Goal: Task Accomplishment & Management: Manage account settings

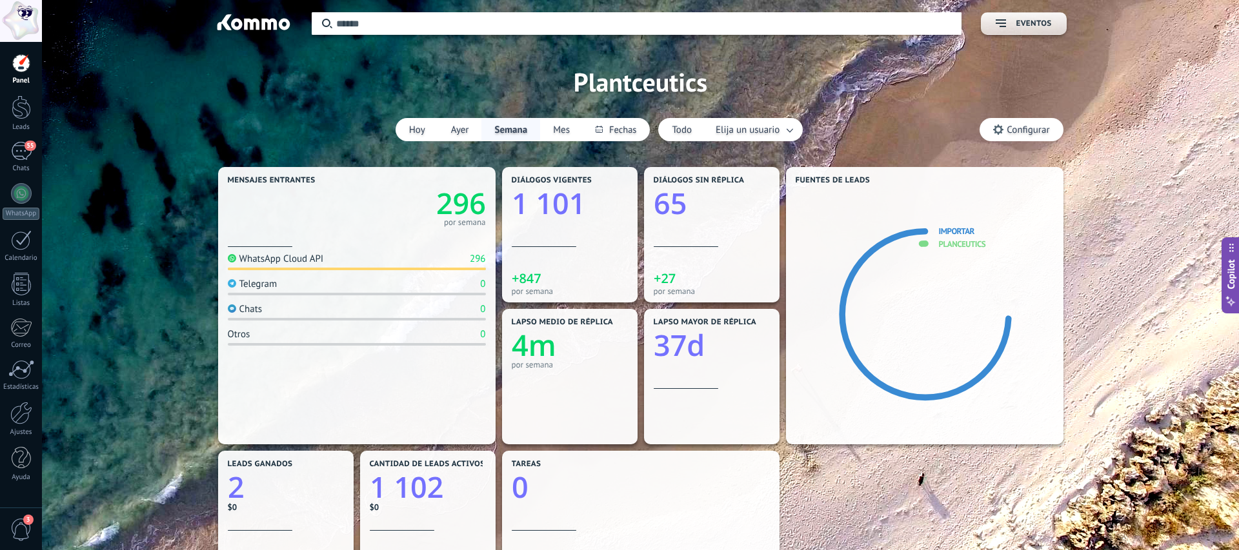
scroll to position [12, 0]
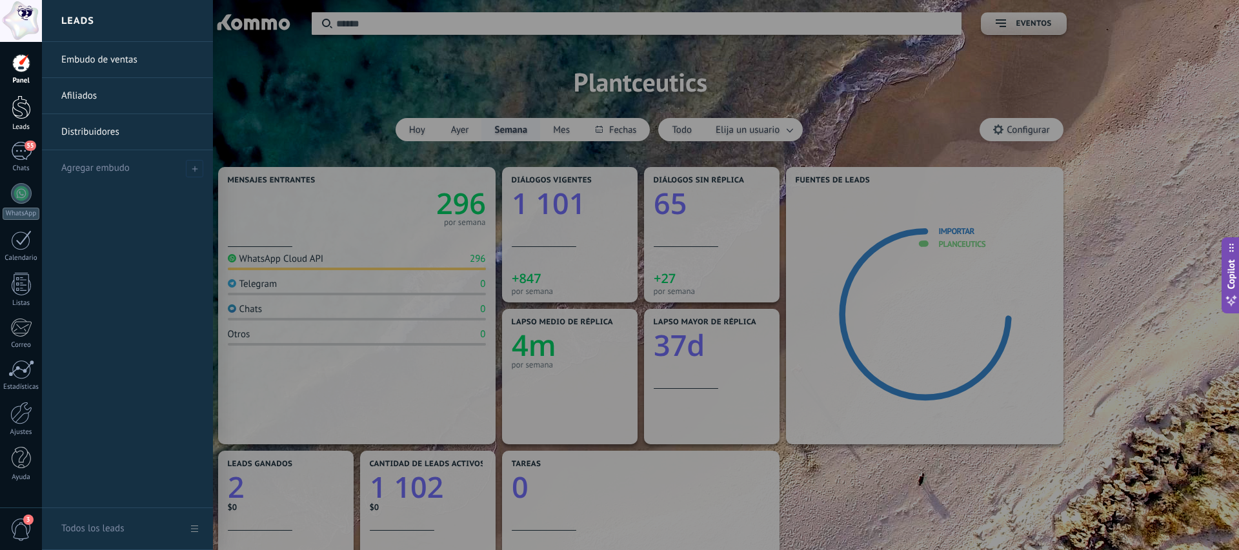
click at [25, 114] on div at bounding box center [21, 107] width 19 height 24
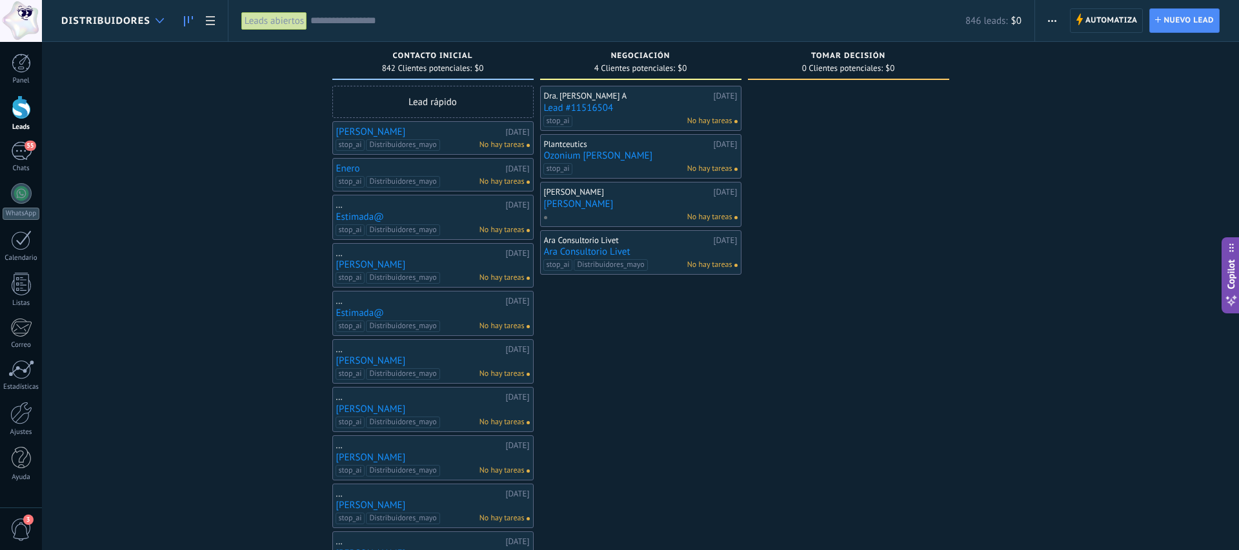
click at [155, 22] on icon at bounding box center [159, 20] width 8 height 5
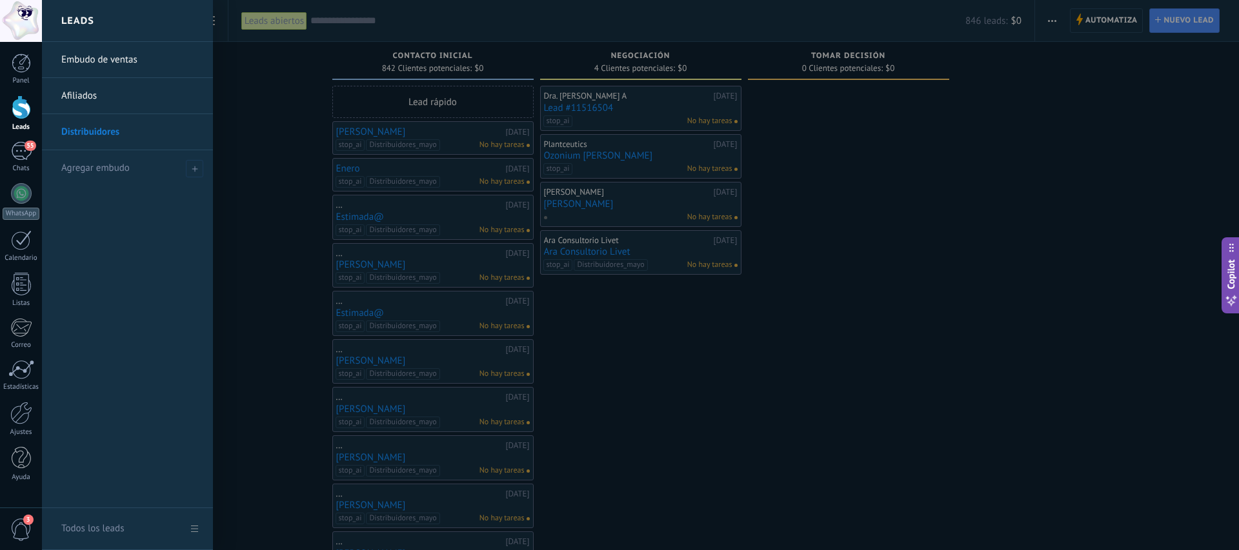
click at [130, 60] on link "Embudo de ventas" at bounding box center [130, 60] width 139 height 36
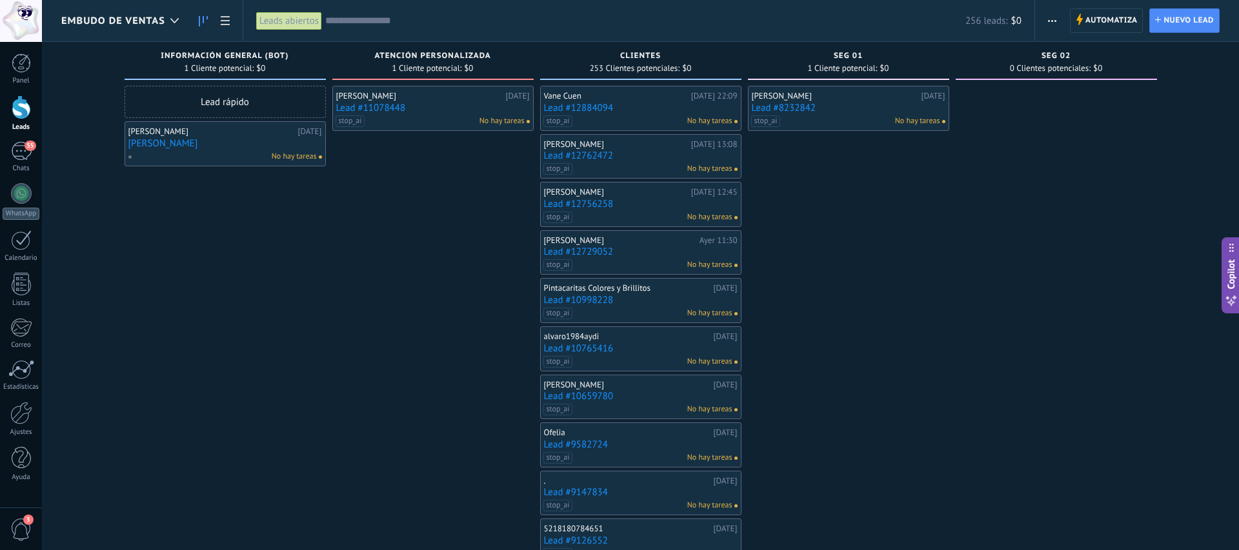
click at [426, 105] on link "Lead #11078448" at bounding box center [433, 108] width 194 height 11
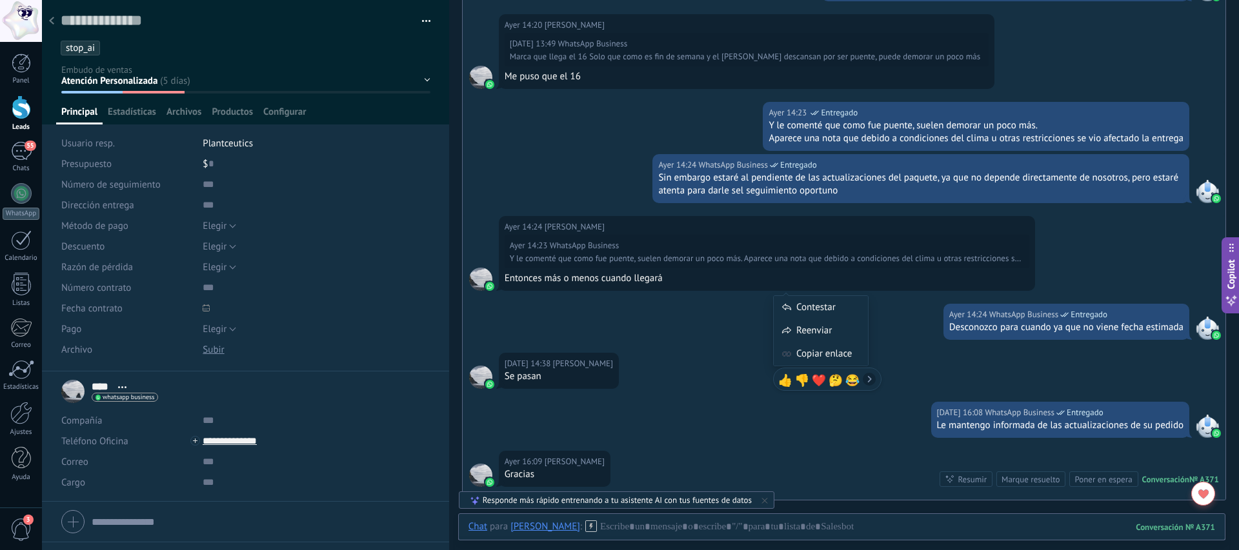
scroll to position [2881, 0]
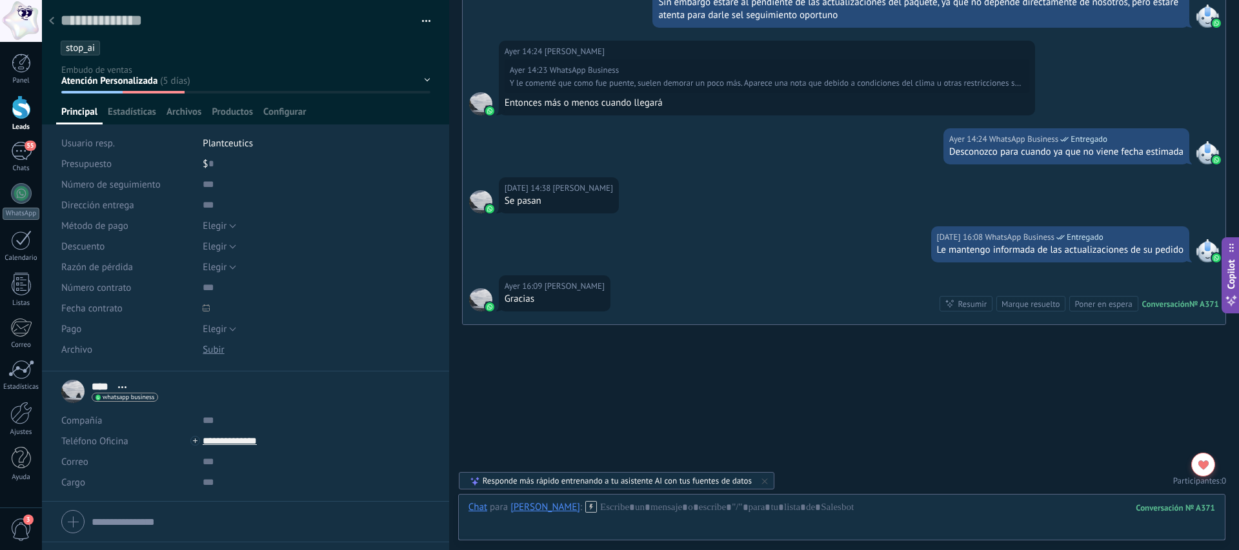
click at [52, 20] on icon at bounding box center [51, 21] width 5 height 8
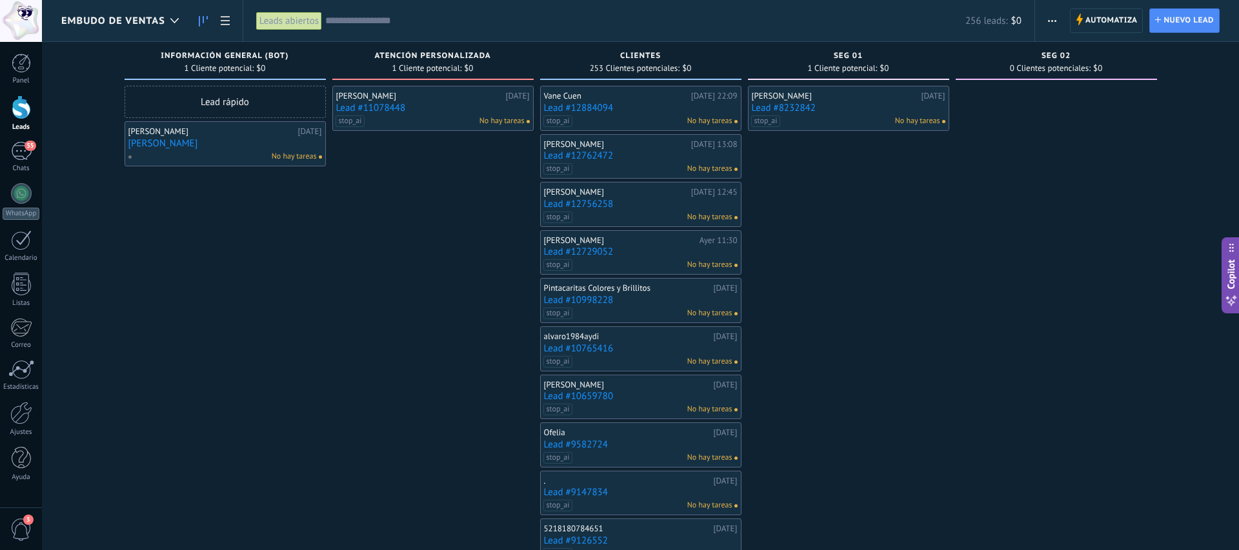
drag, startPoint x: 413, startPoint y: 218, endPoint x: 390, endPoint y: 144, distance: 77.5
click at [387, 110] on link "Lead #11078448" at bounding box center [433, 108] width 194 height 11
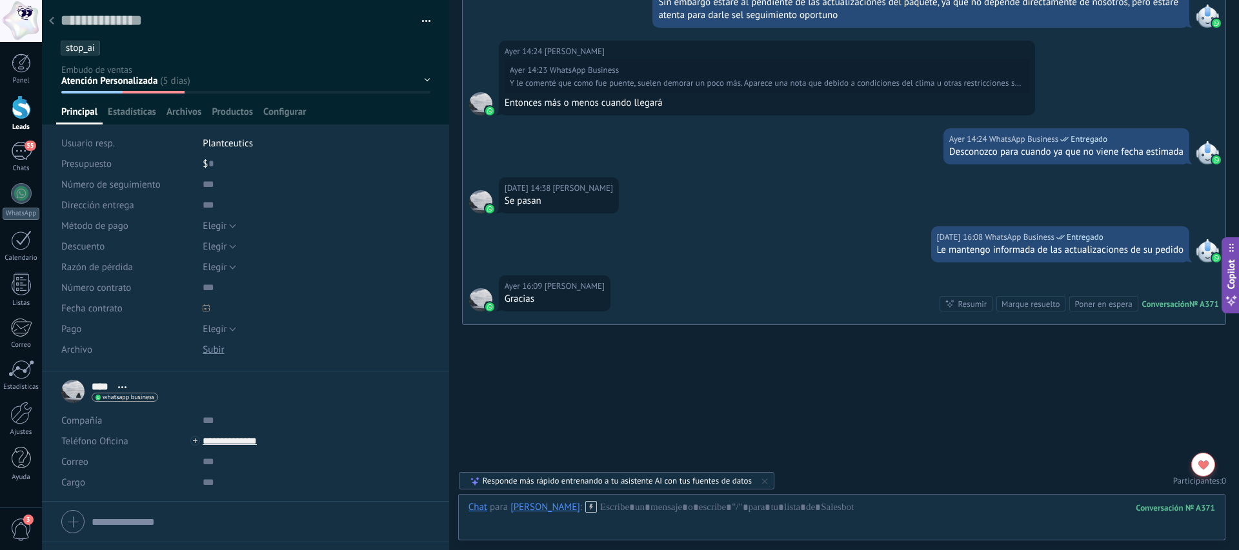
click at [55, 26] on div at bounding box center [52, 21] width 18 height 25
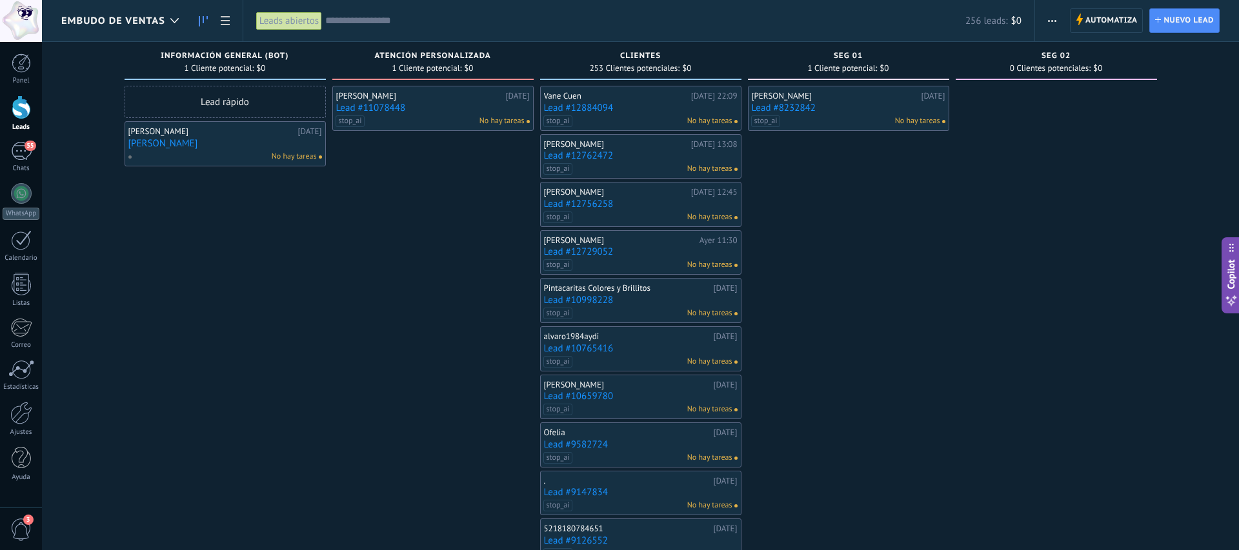
click at [216, 141] on link "[PERSON_NAME]" at bounding box center [225, 143] width 194 height 11
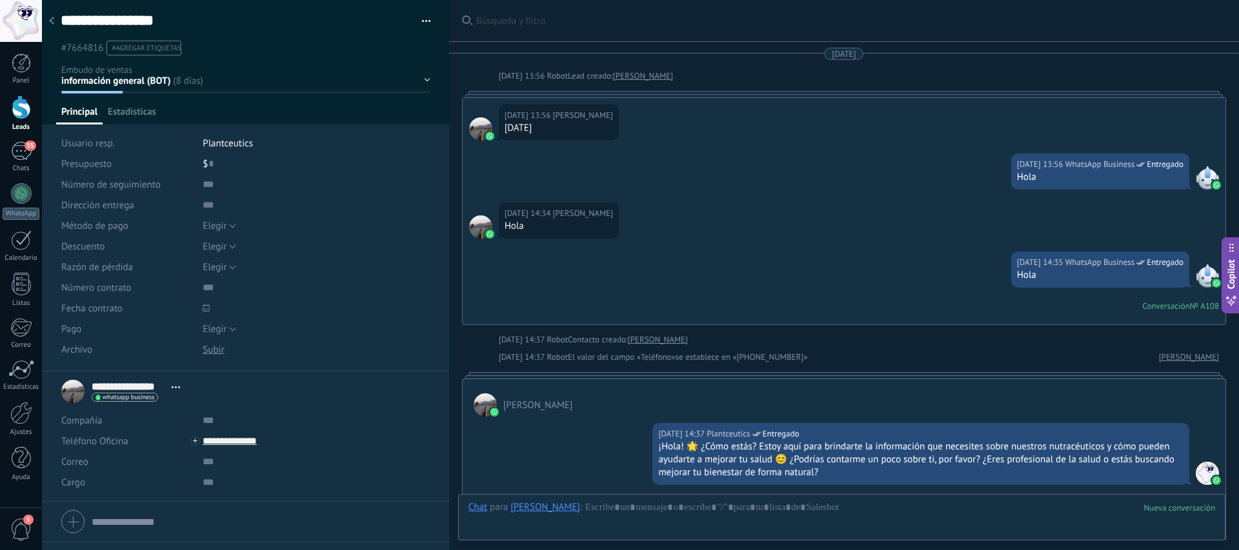
scroll to position [1421, 0]
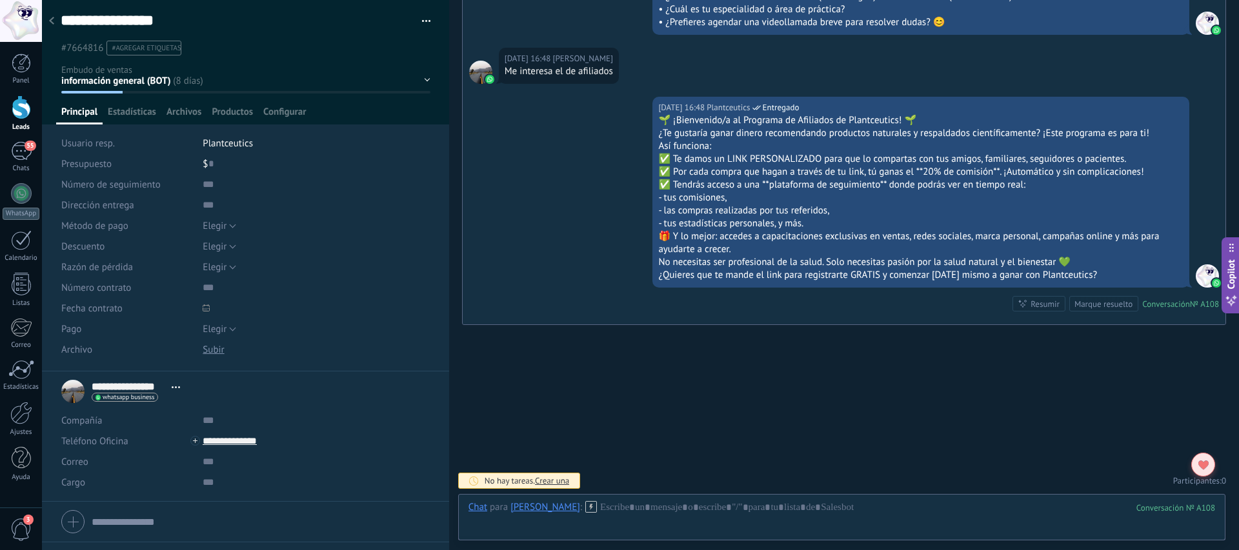
click at [1200, 466] on use at bounding box center [1203, 465] width 10 height 9
click at [48, 26] on div at bounding box center [52, 21] width 18 height 25
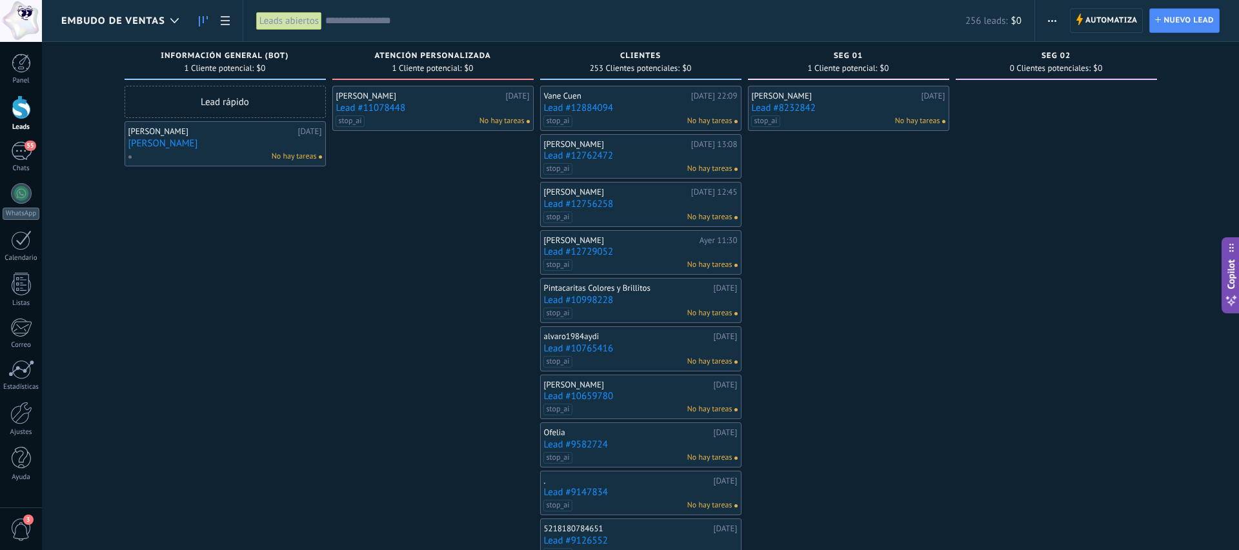
click at [229, 125] on div "[PERSON_NAME] [DATE] [PERSON_NAME] No hay tareas" at bounding box center [225, 143] width 194 height 37
click at [232, 134] on div "[PERSON_NAME]" at bounding box center [211, 131] width 166 height 10
click at [228, 143] on link "[PERSON_NAME]" at bounding box center [225, 143] width 194 height 11
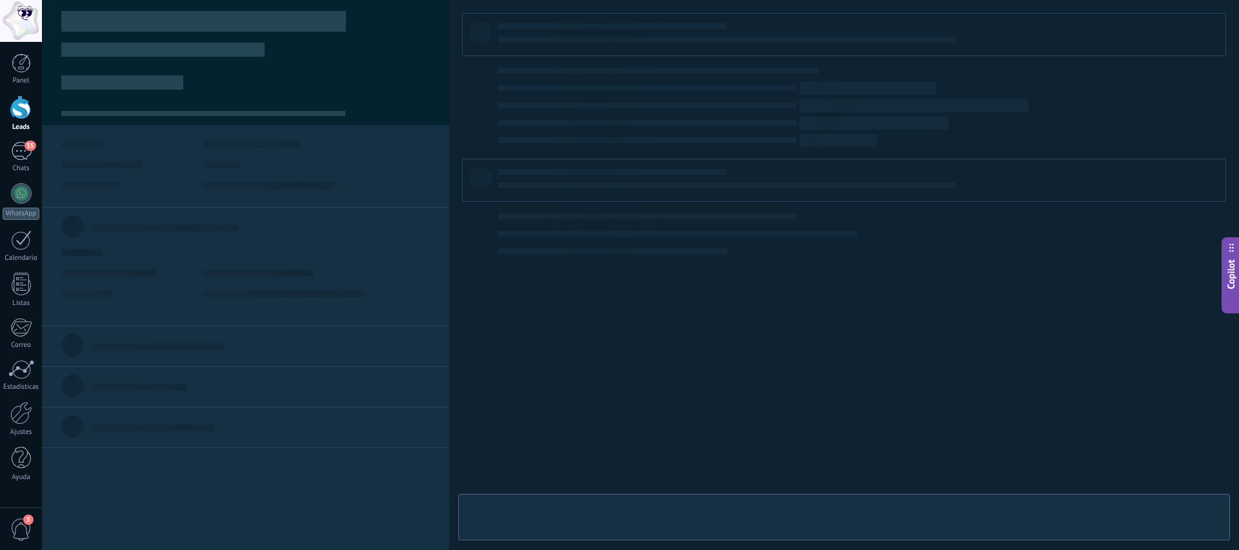
type textarea "**********"
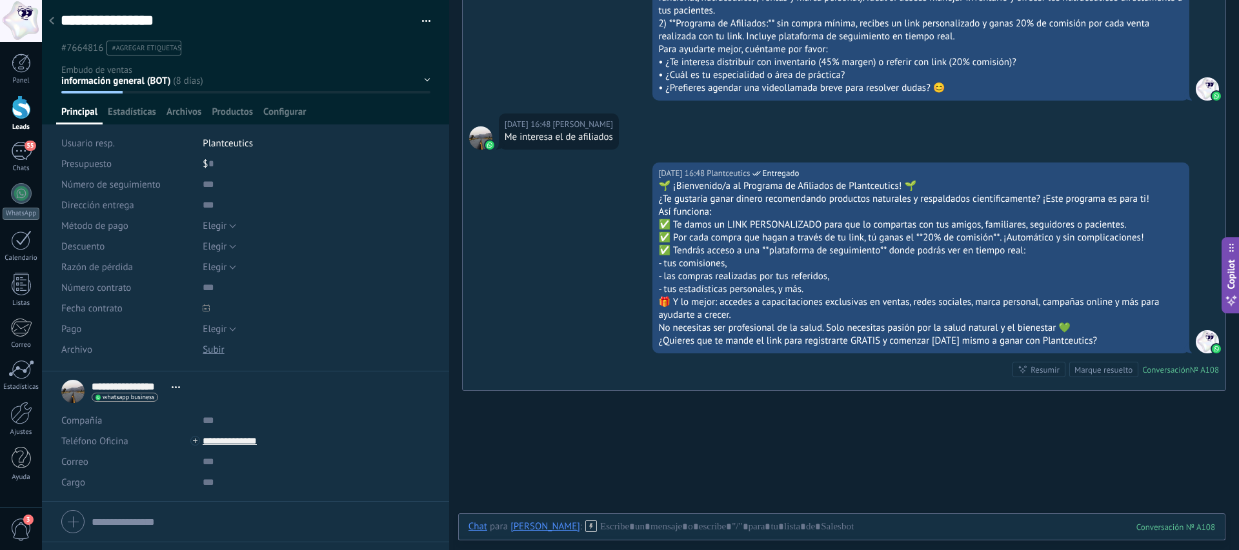
scroll to position [1421, 0]
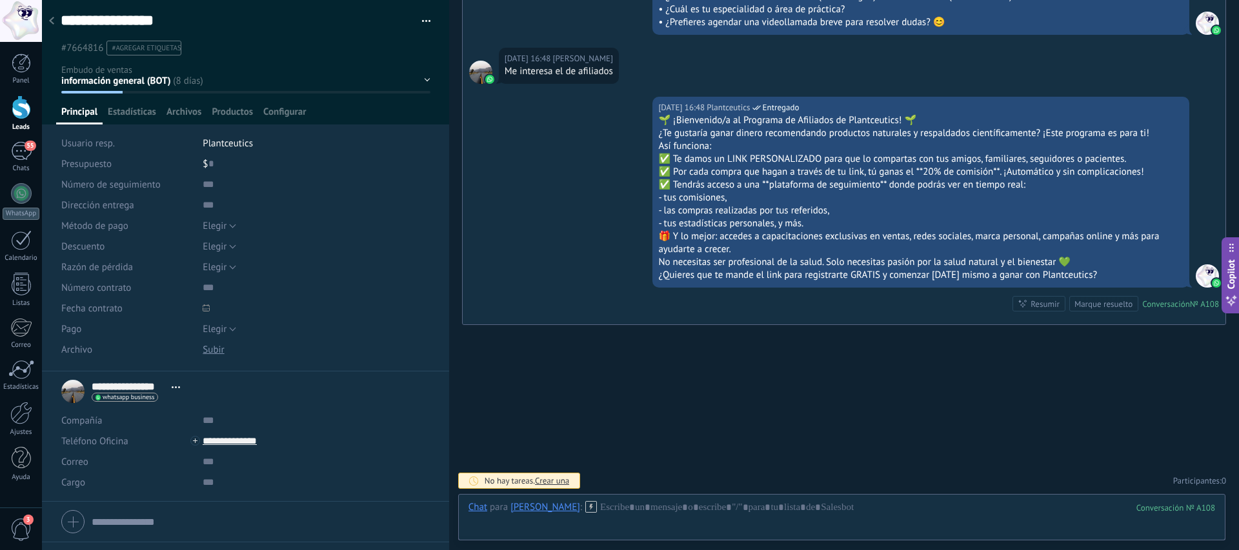
click at [54, 17] on icon at bounding box center [51, 21] width 5 height 8
